Goal: Task Accomplishment & Management: Use online tool/utility

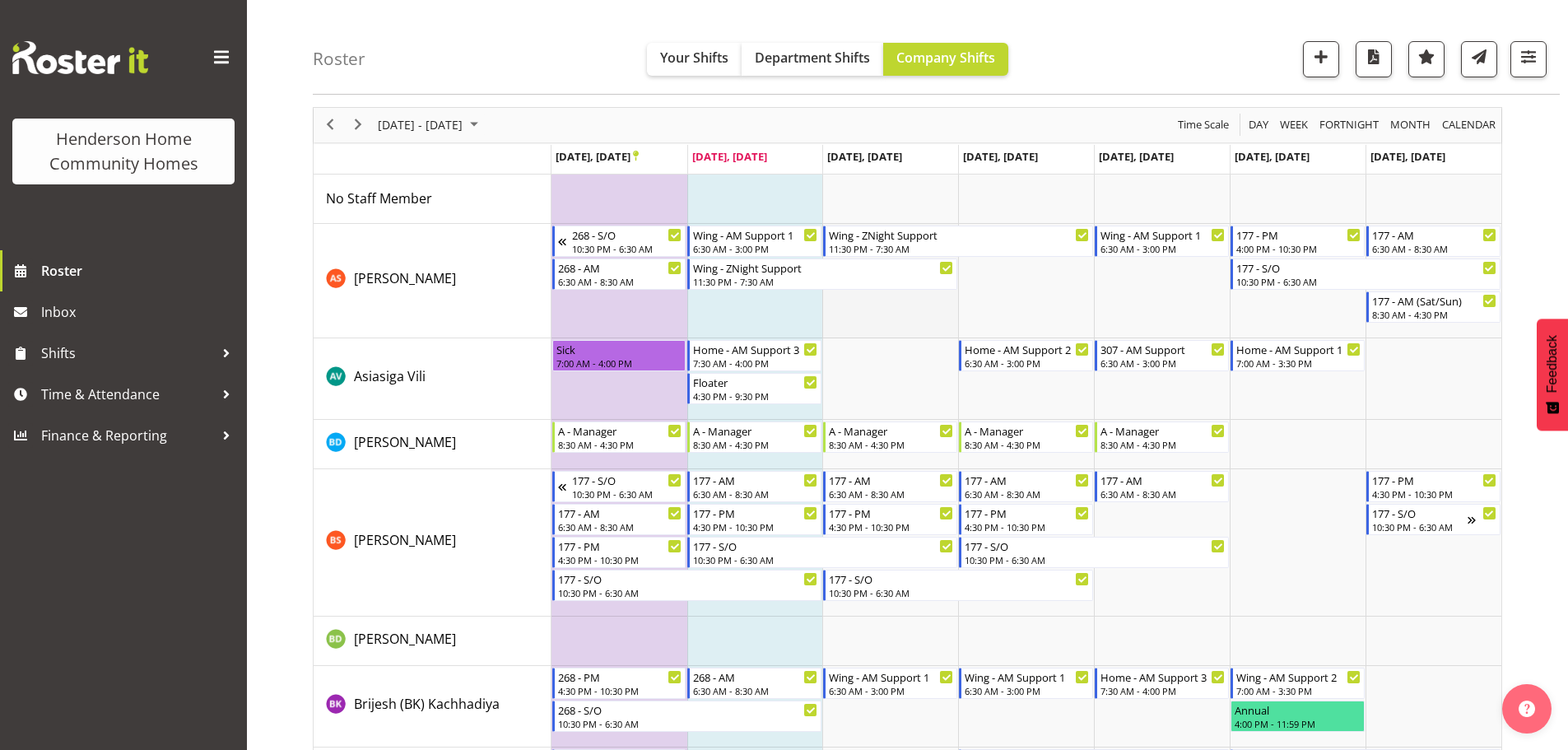
scroll to position [83, 0]
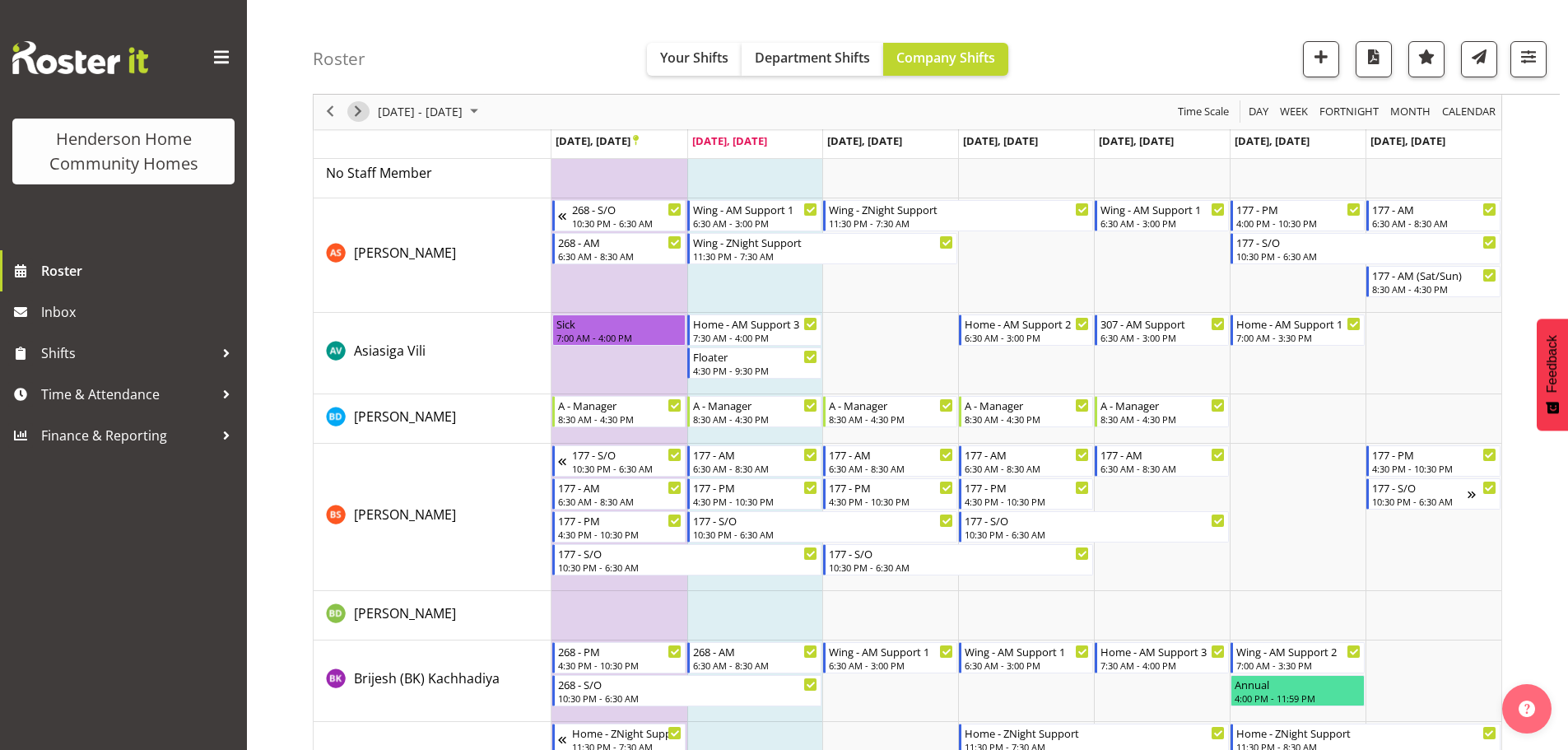
click at [362, 107] on span "Next" at bounding box center [358, 112] width 20 height 20
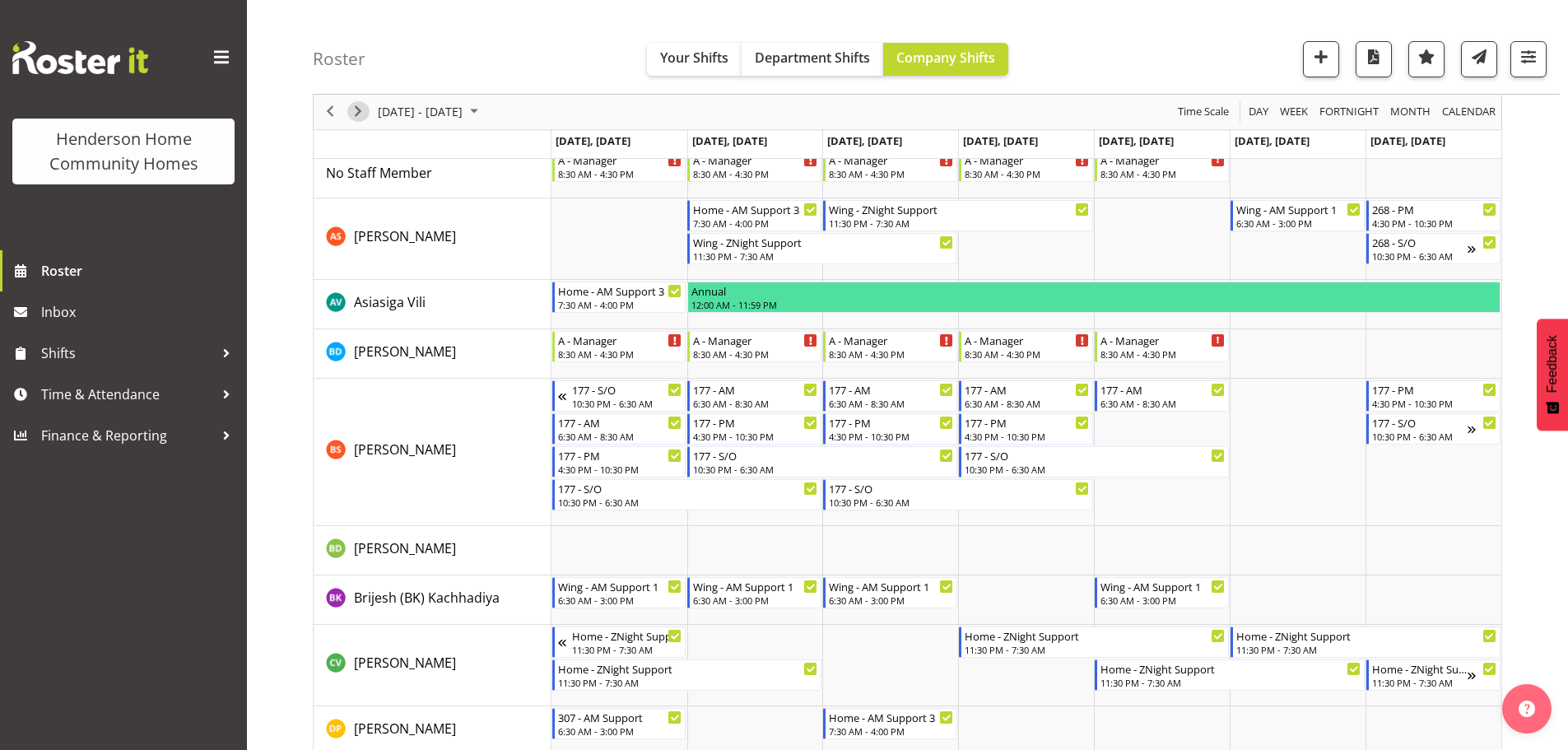
click at [356, 113] on span "Next" at bounding box center [358, 112] width 20 height 20
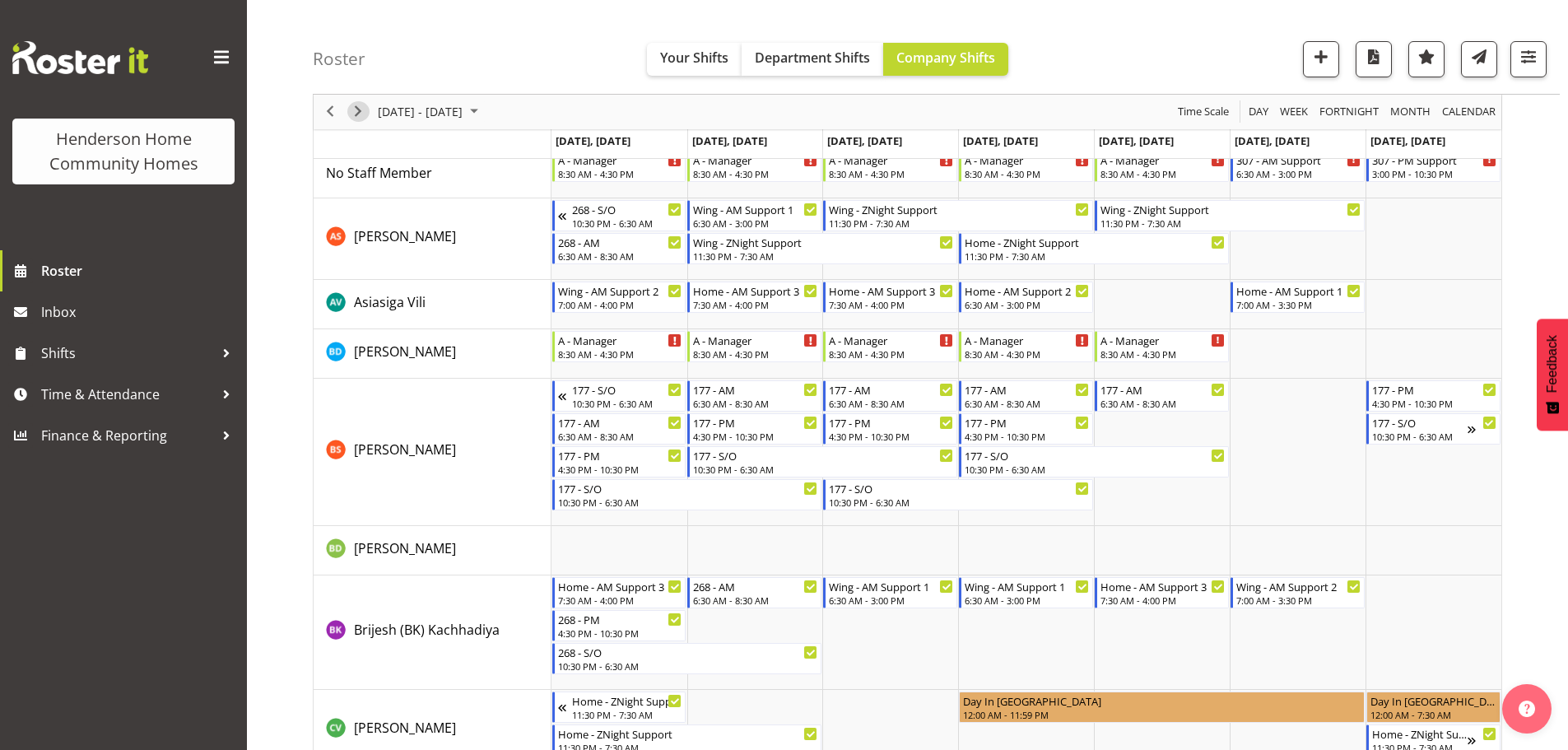
click at [356, 113] on span "Next" at bounding box center [358, 112] width 20 height 20
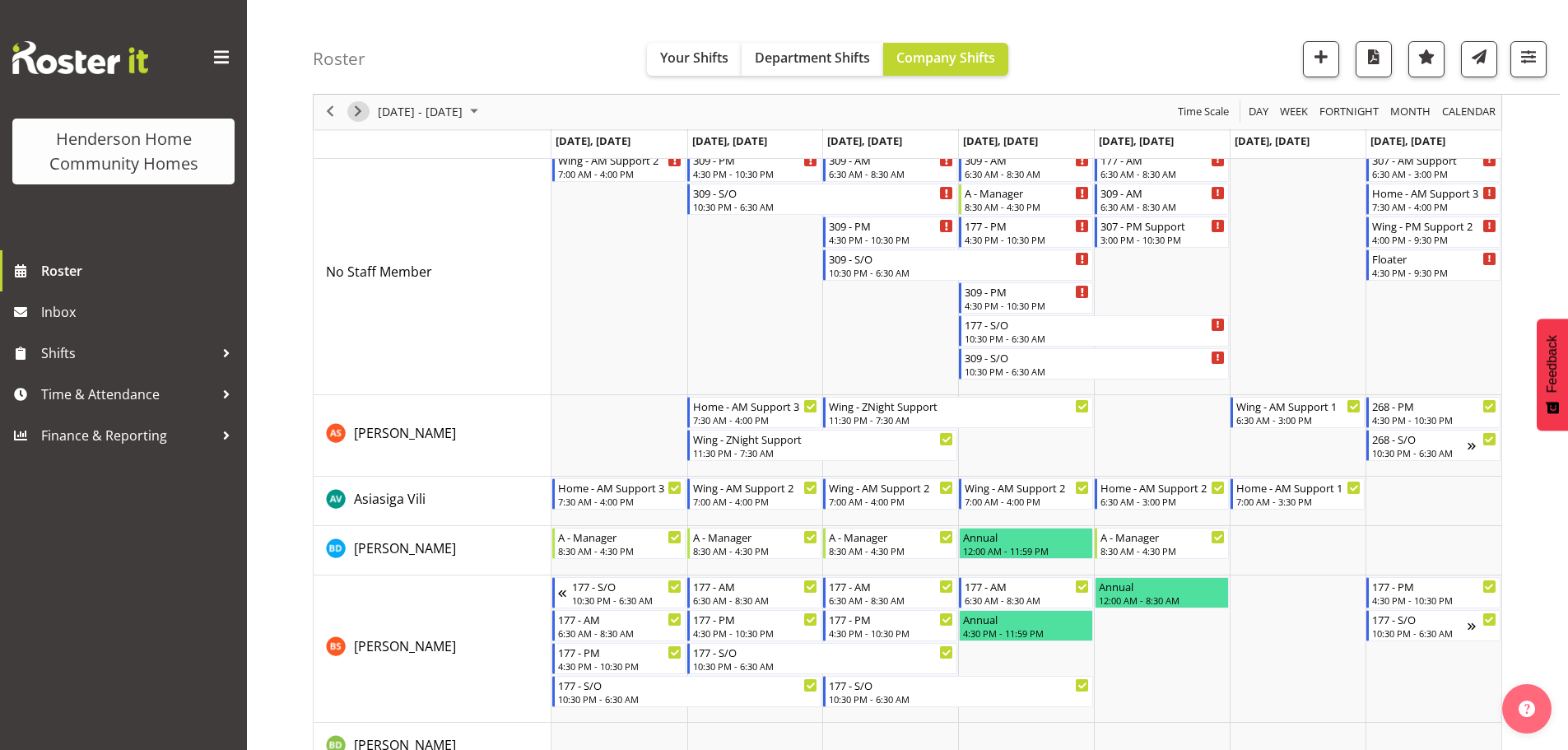
click at [352, 108] on span "Next" at bounding box center [358, 112] width 20 height 20
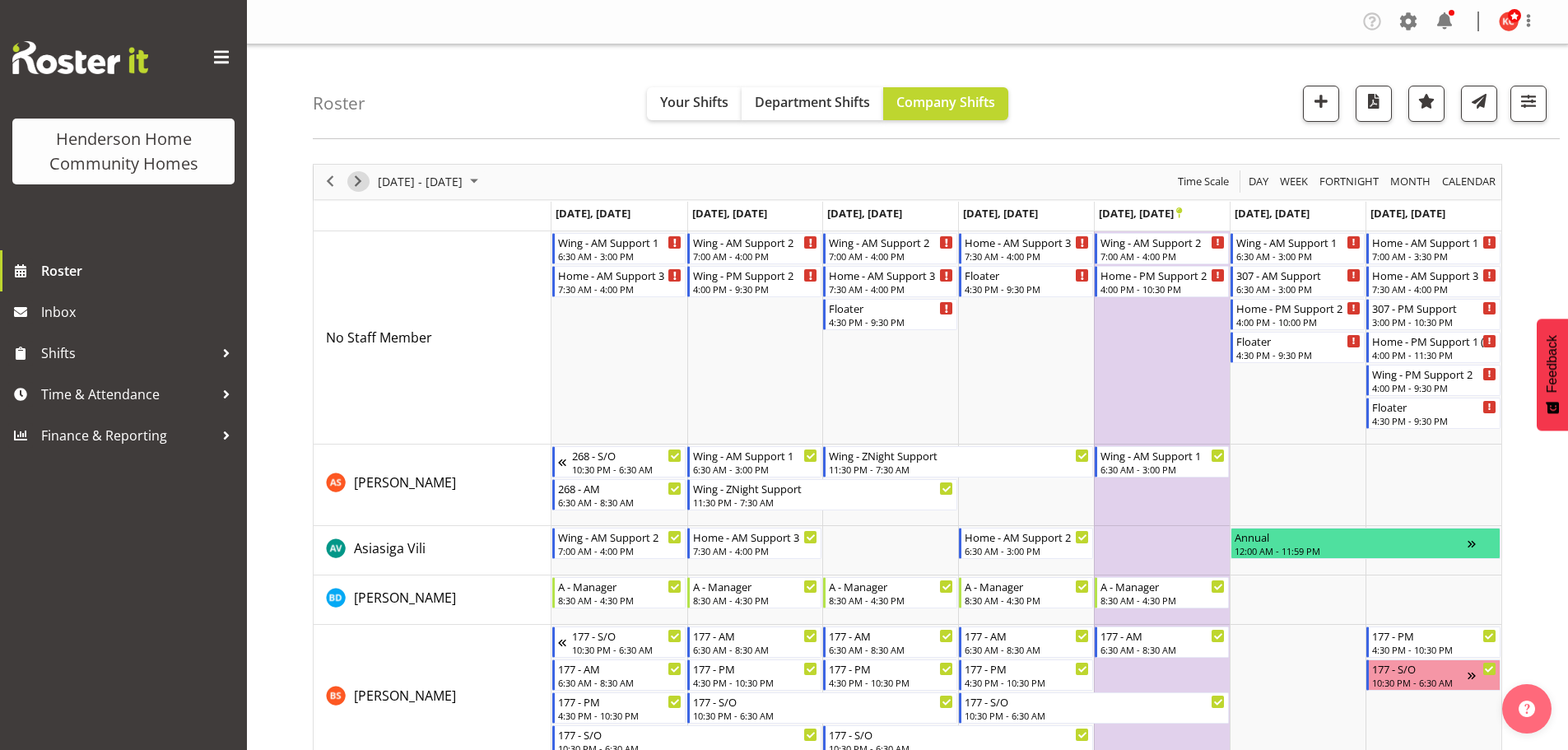
click at [355, 177] on span "Next" at bounding box center [358, 181] width 20 height 20
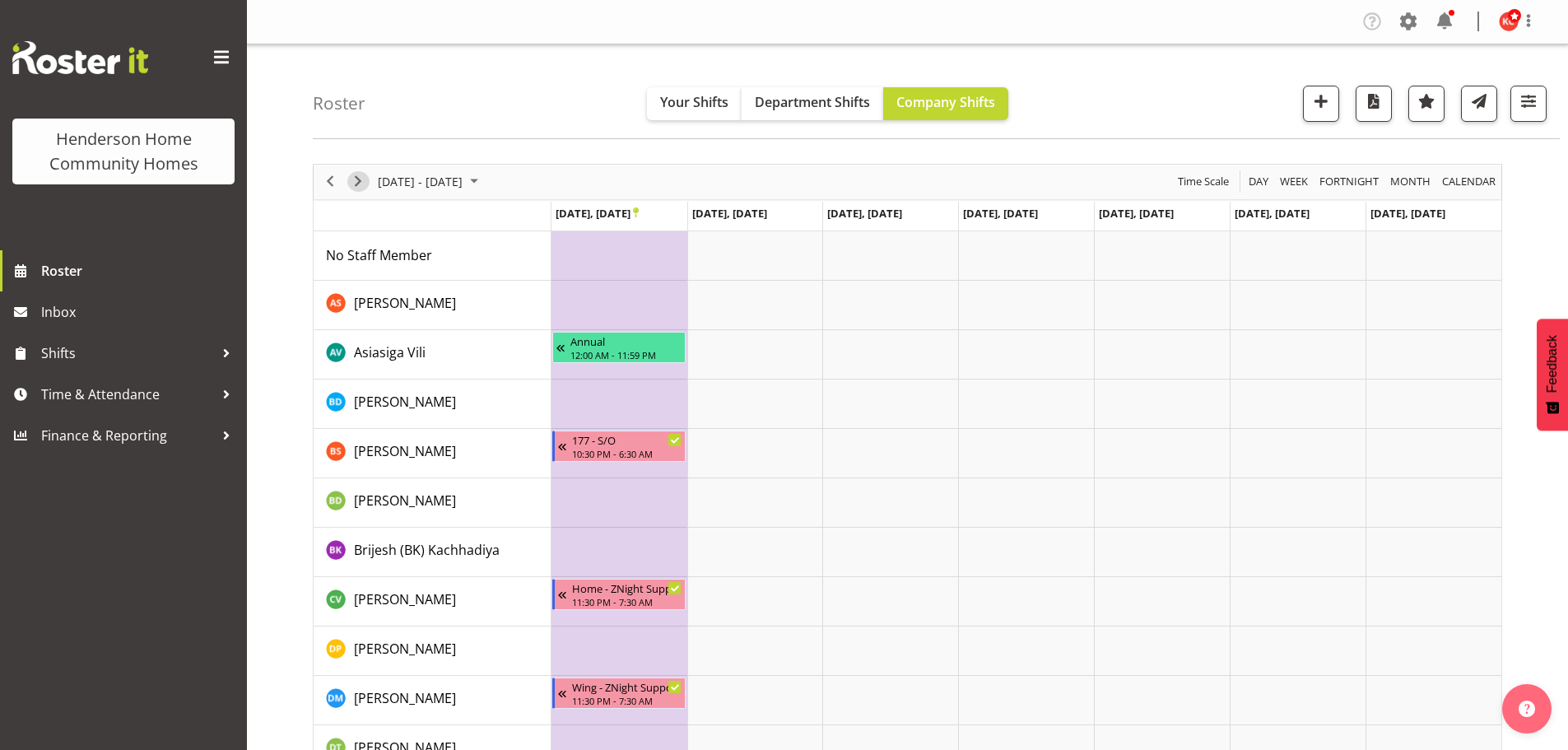
click at [355, 177] on span "Next" at bounding box center [358, 181] width 20 height 20
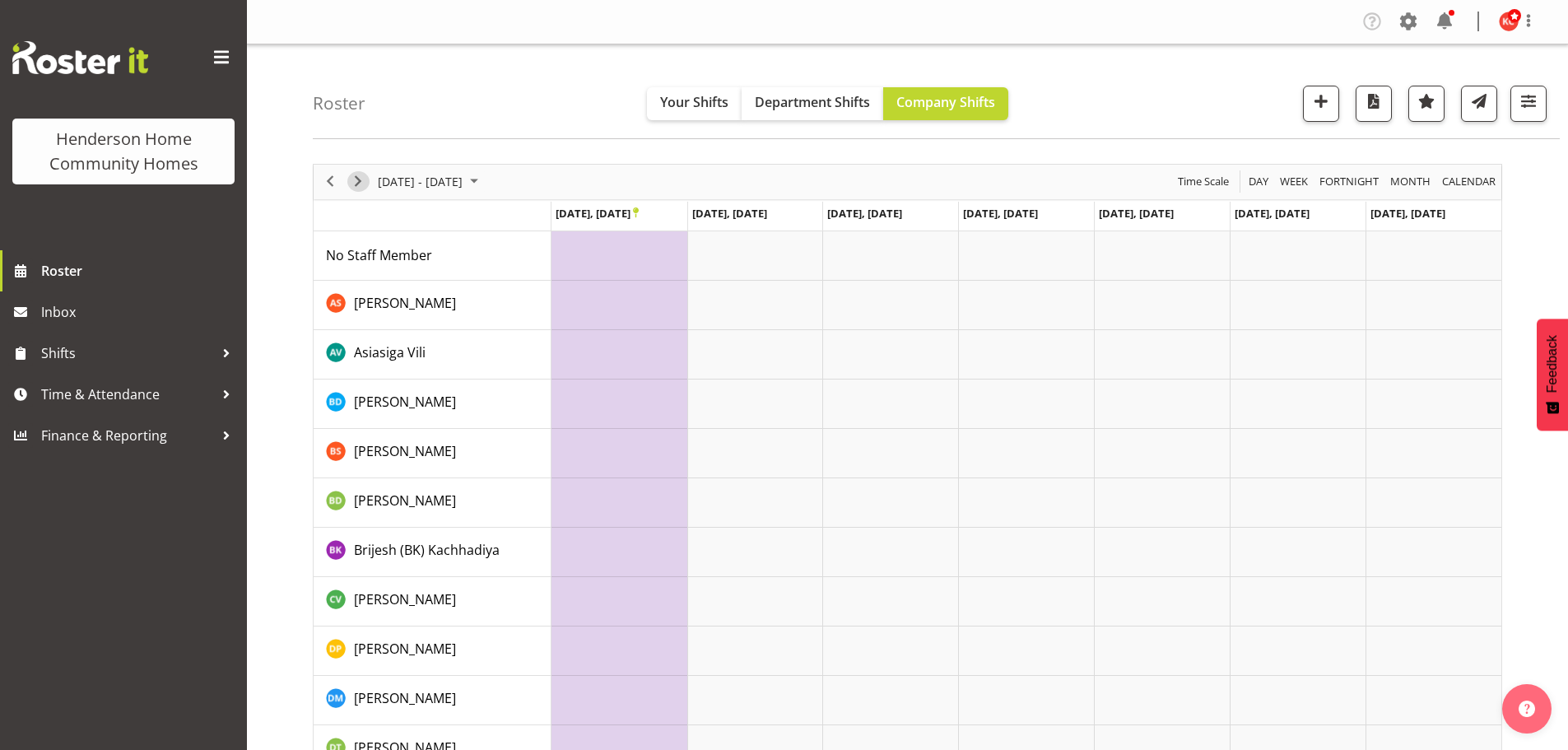
click at [355, 177] on span "Next" at bounding box center [358, 181] width 20 height 20
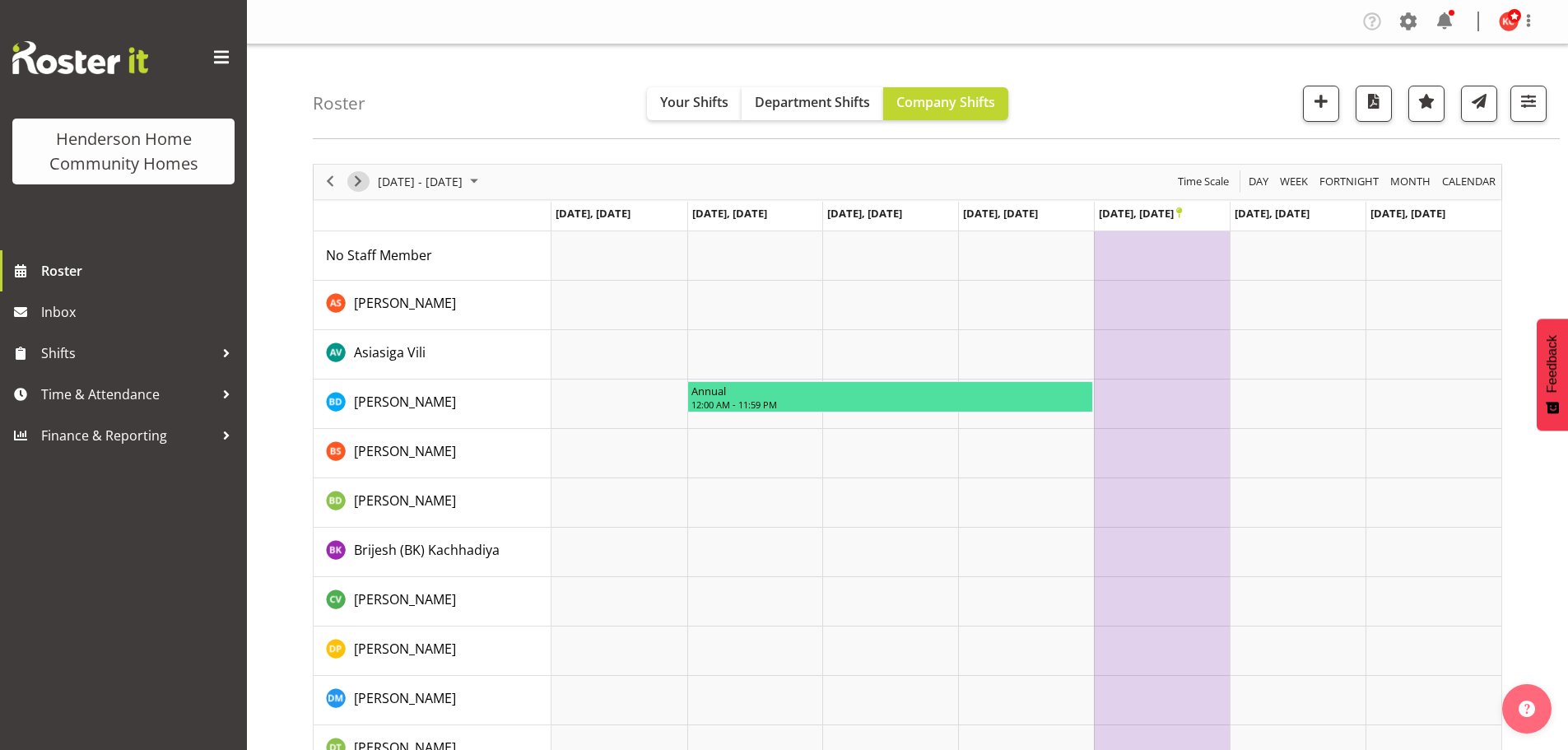
click at [352, 179] on span "Next" at bounding box center [358, 181] width 20 height 20
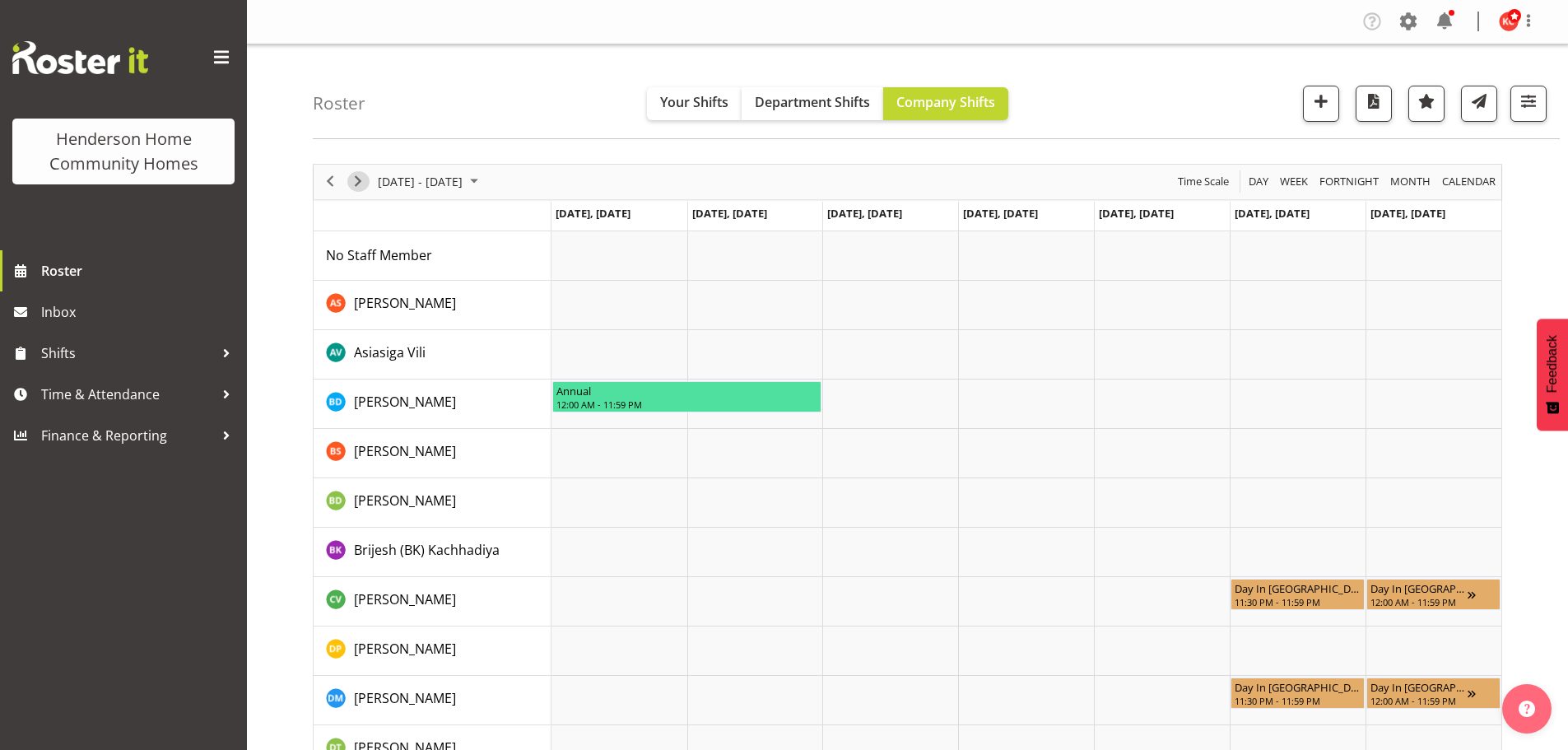
click at [361, 179] on span "Next" at bounding box center [358, 181] width 20 height 20
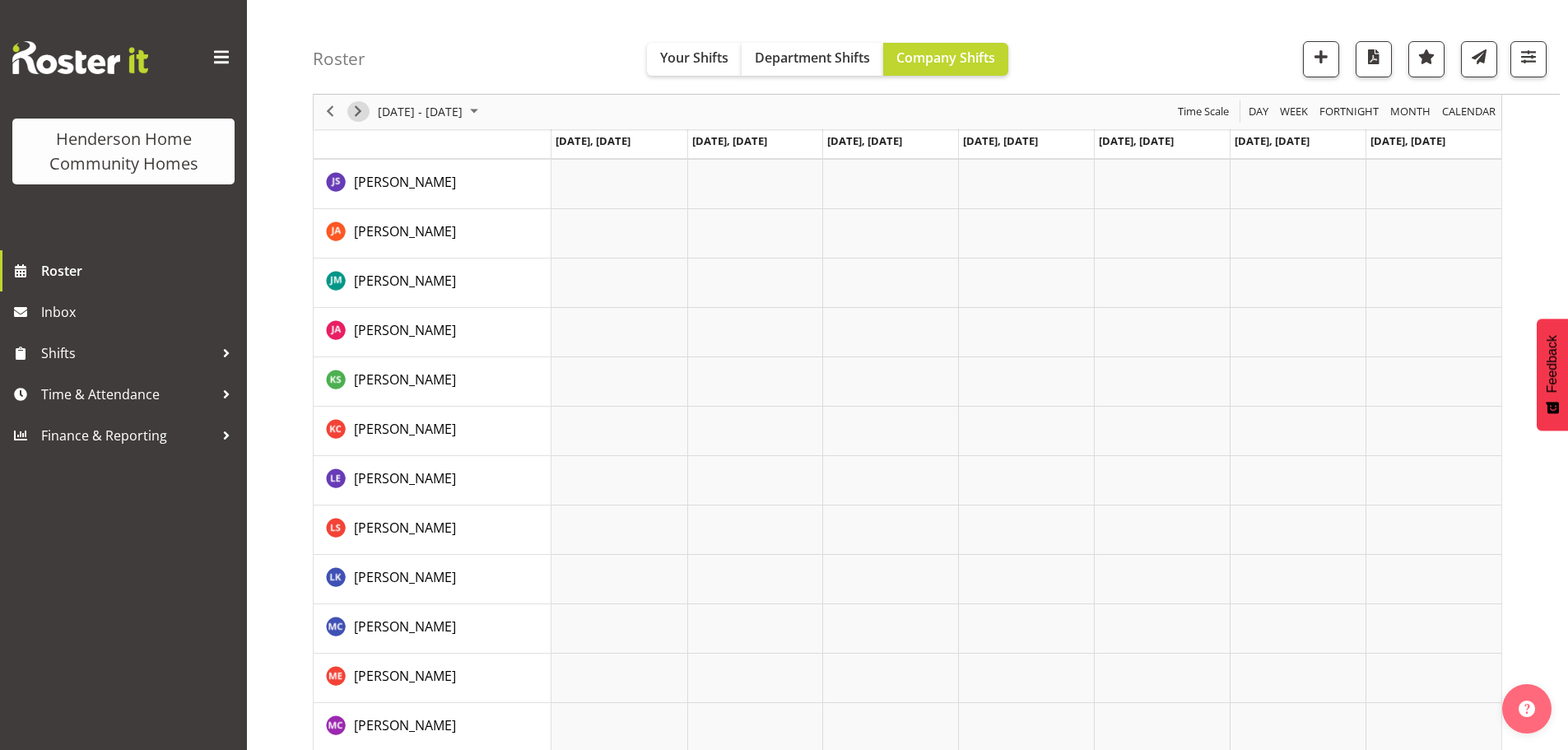
scroll to position [740, 0]
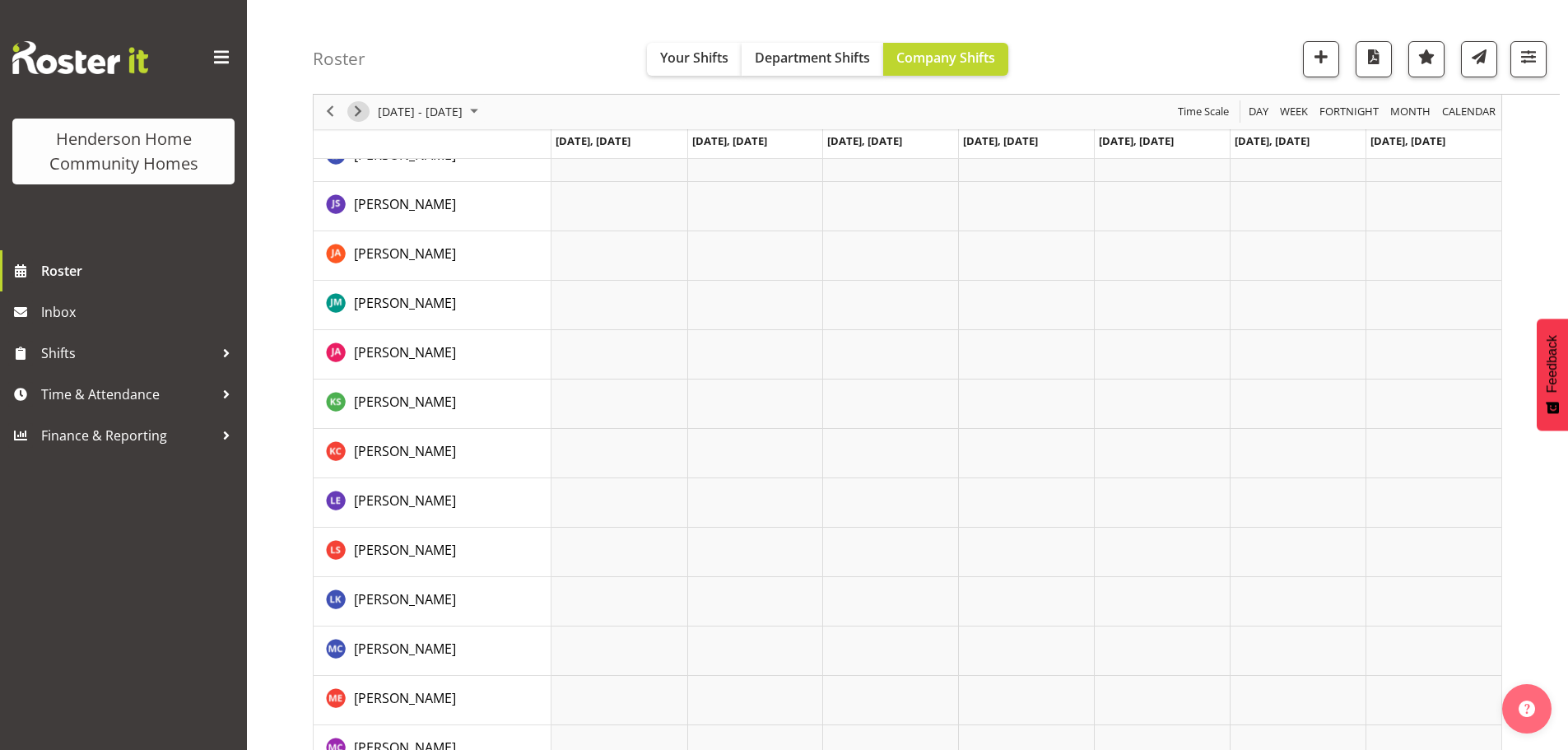
click at [359, 114] on span "Next" at bounding box center [358, 112] width 20 height 20
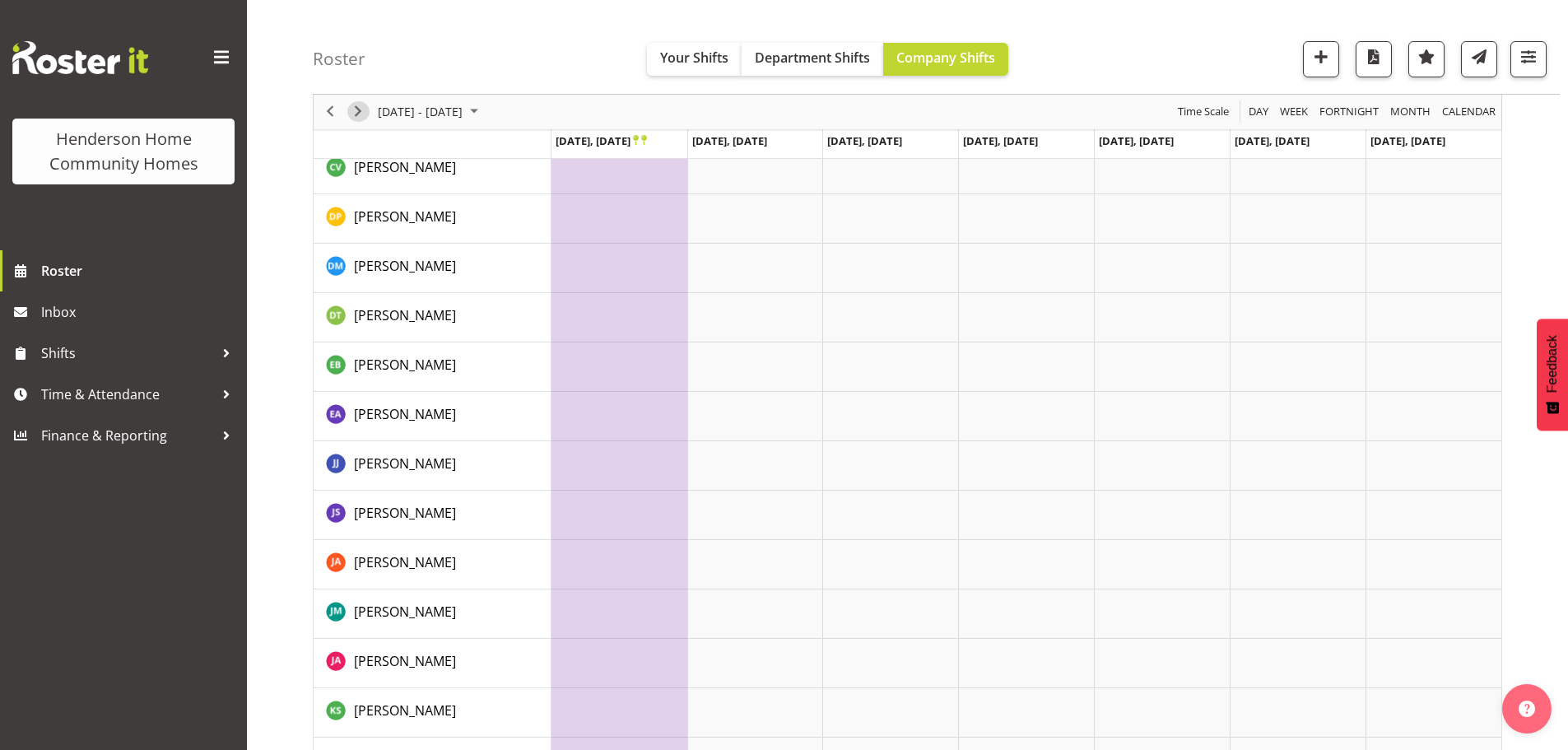
scroll to position [412, 0]
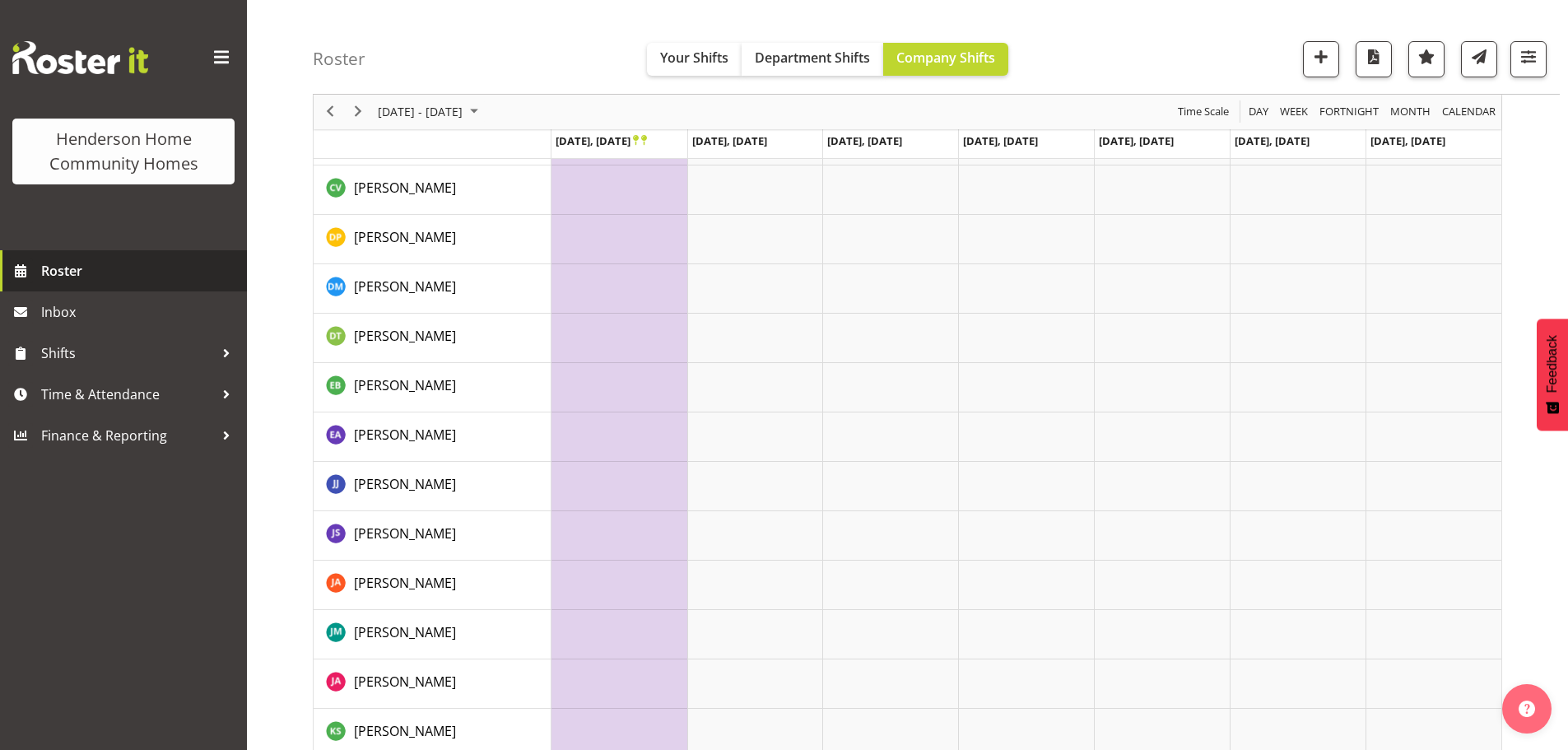
click at [58, 268] on span "Roster" at bounding box center [139, 271] width 198 height 25
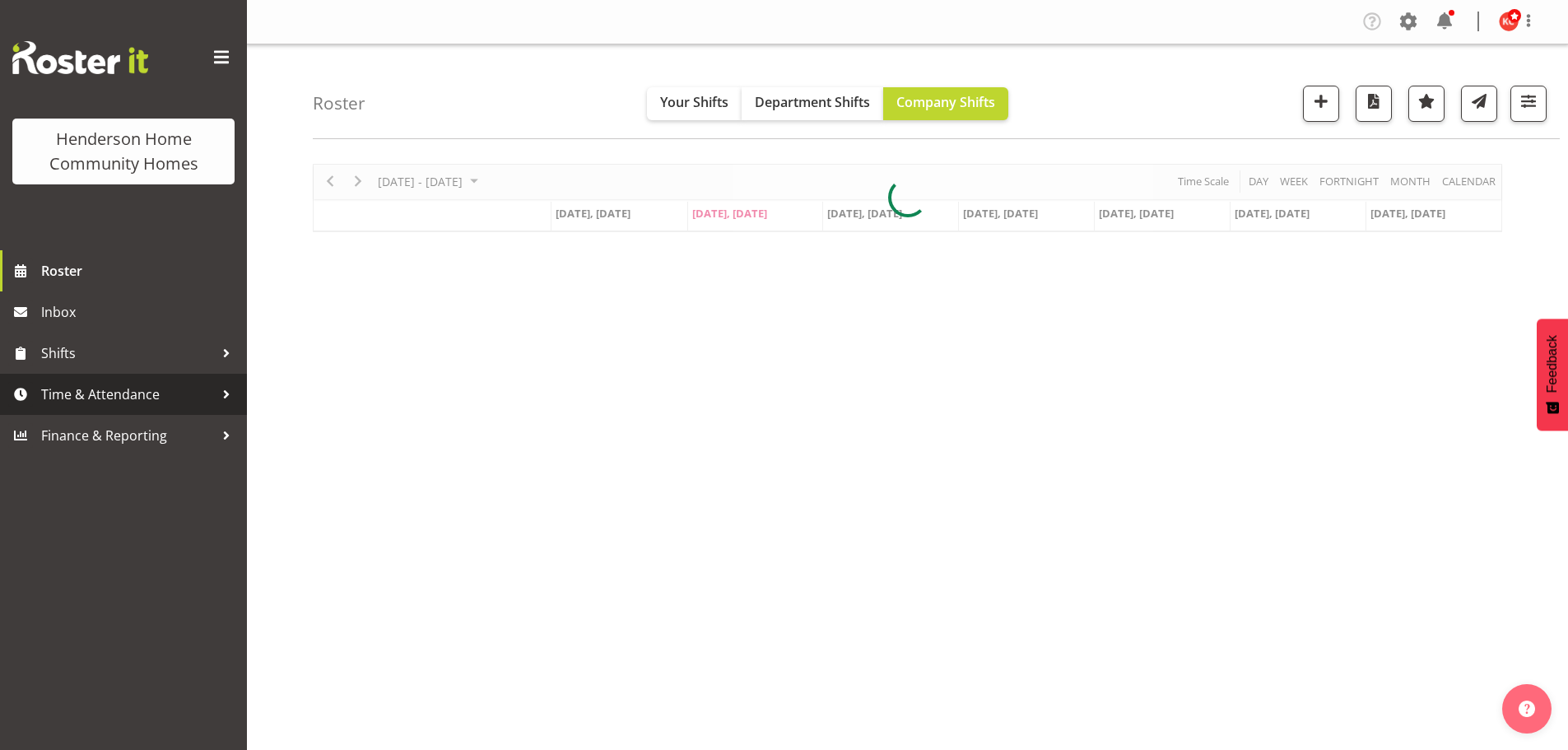
click at [48, 397] on span "Time & Attendance" at bounding box center [127, 394] width 173 height 25
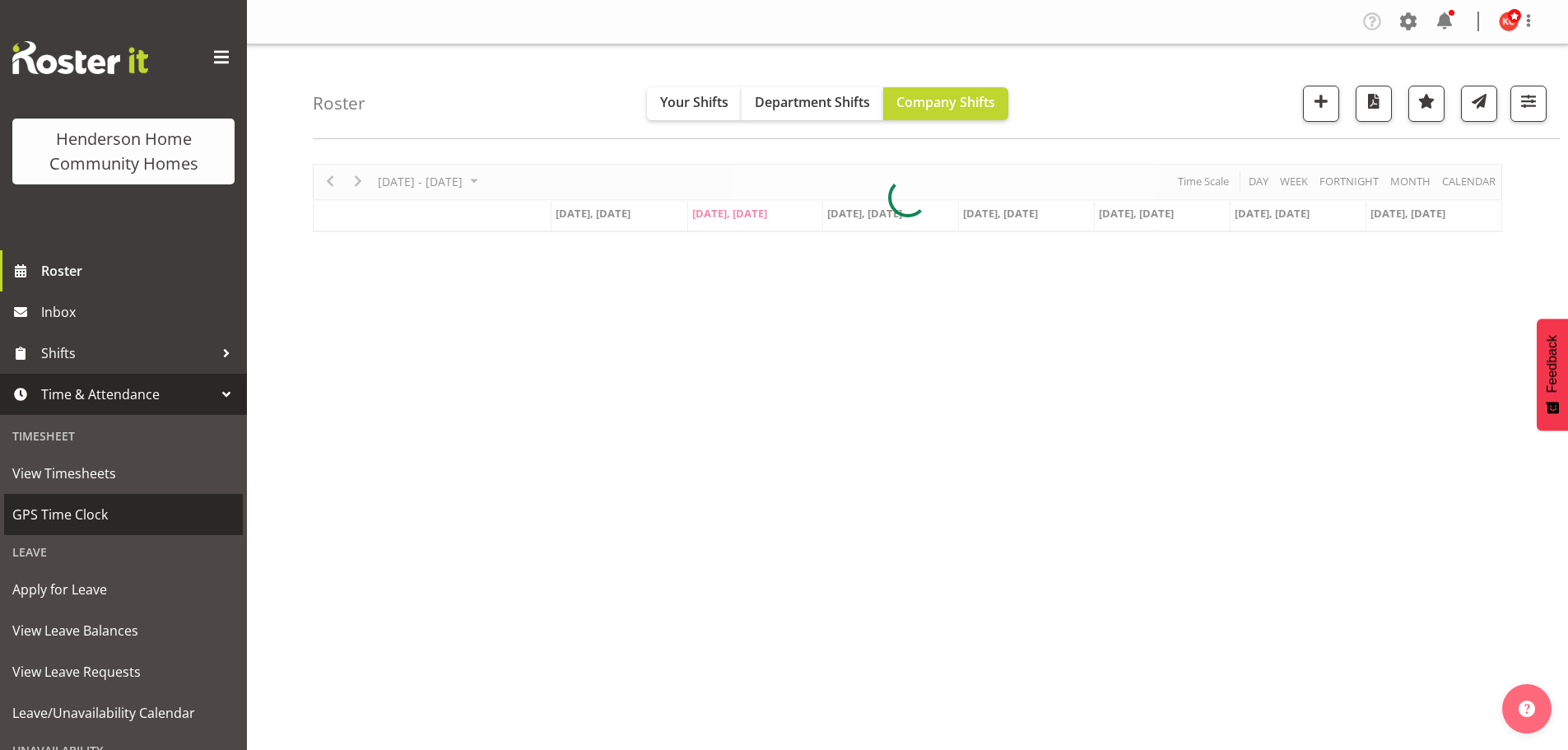
click at [49, 516] on span "GPS Time Clock" at bounding box center [123, 515] width 222 height 25
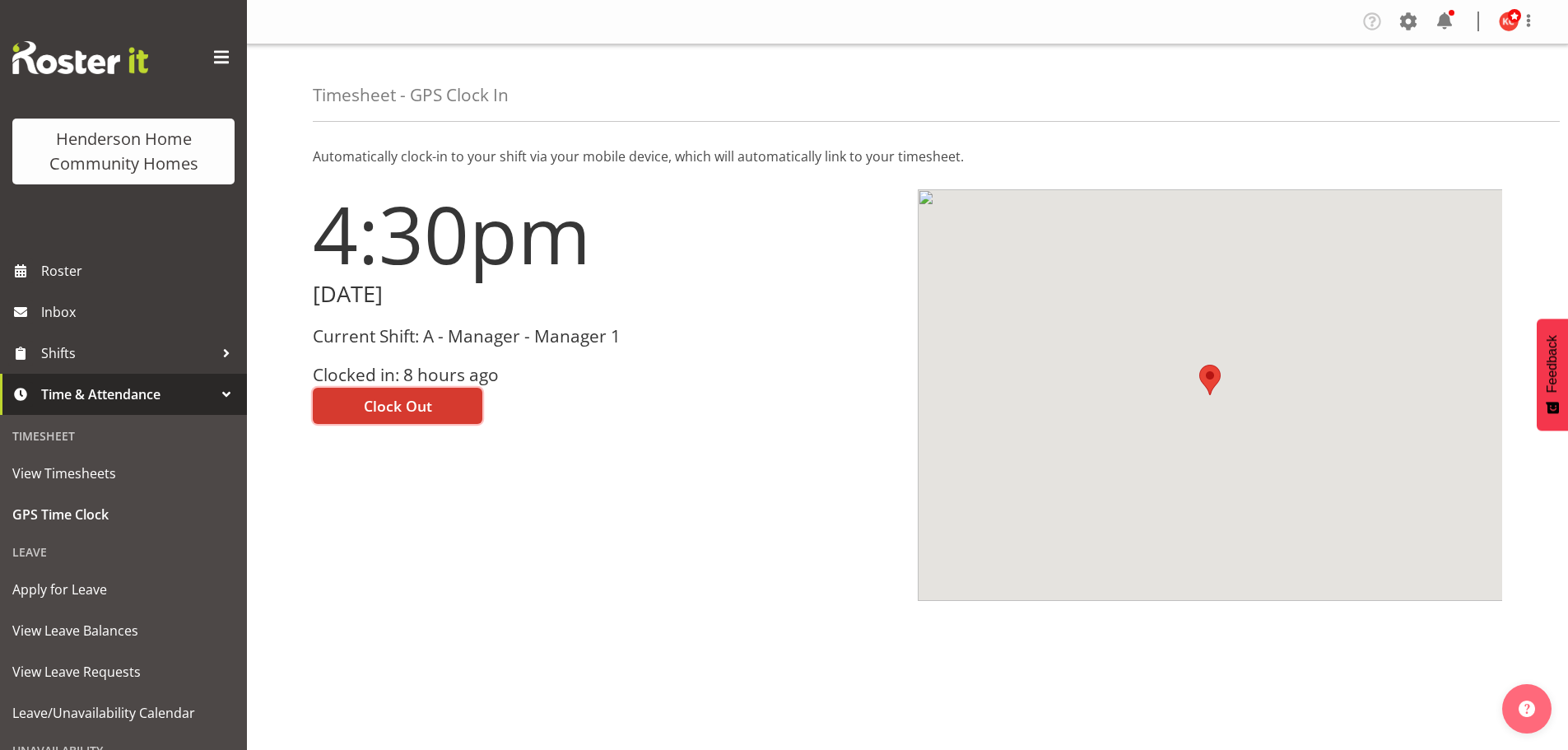
click at [368, 403] on span "Clock Out" at bounding box center [398, 406] width 68 height 21
